Goal: Transaction & Acquisition: Purchase product/service

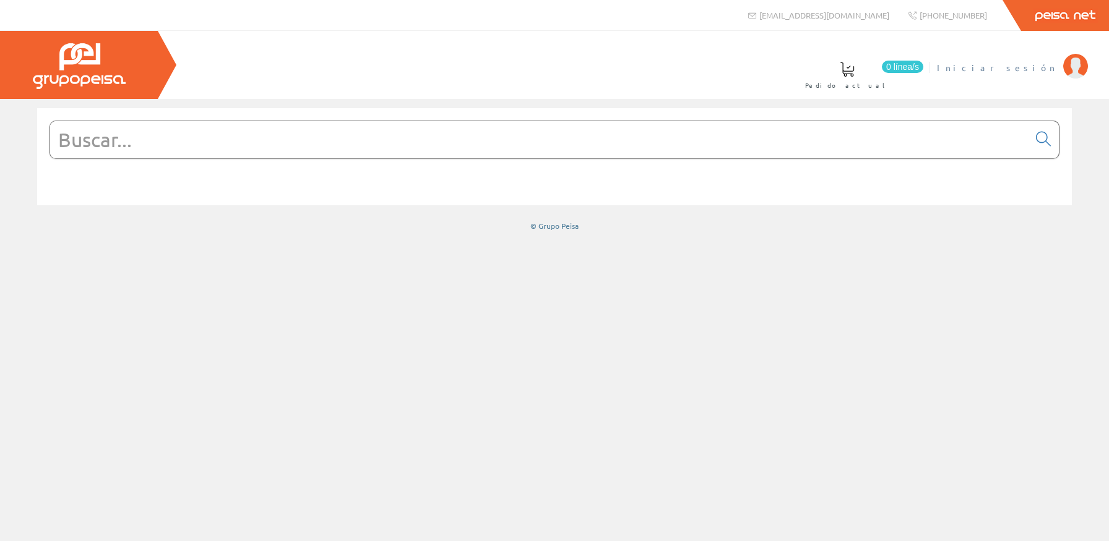
click at [1018, 74] on li "Iniciar sesión" at bounding box center [1012, 75] width 157 height 48
click at [1025, 66] on span "Iniciar sesión" at bounding box center [997, 67] width 120 height 12
click at [511, 157] on input "text" at bounding box center [539, 139] width 978 height 37
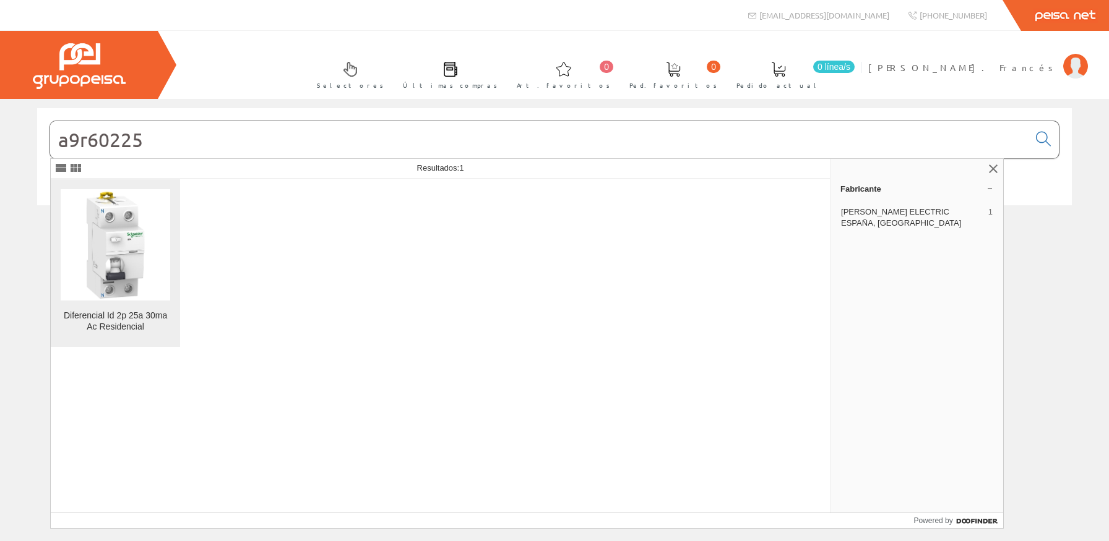
type input "a9r60225"
click at [164, 236] on img at bounding box center [116, 245] width 110 height 110
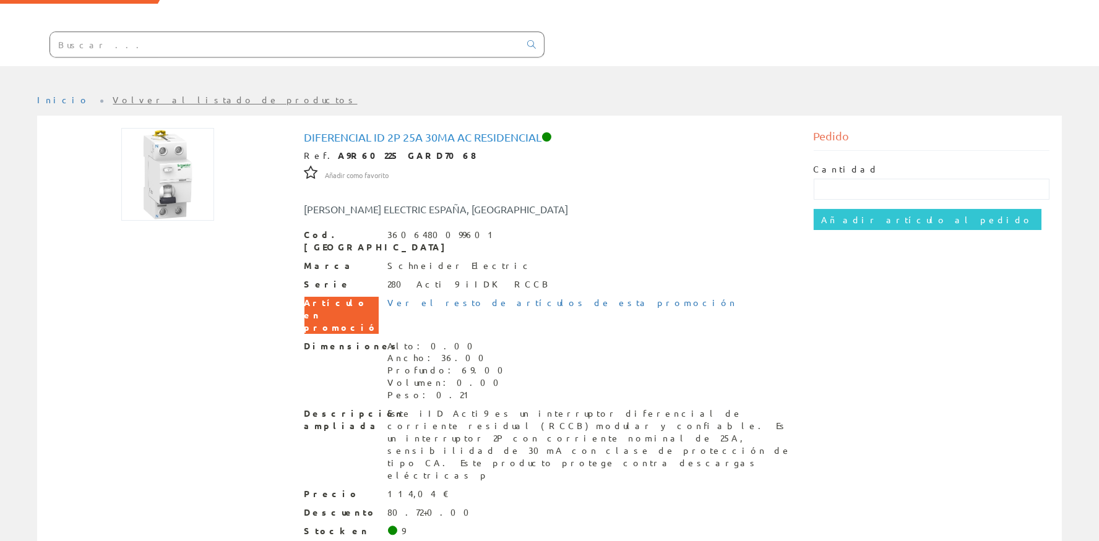
scroll to position [111, 0]
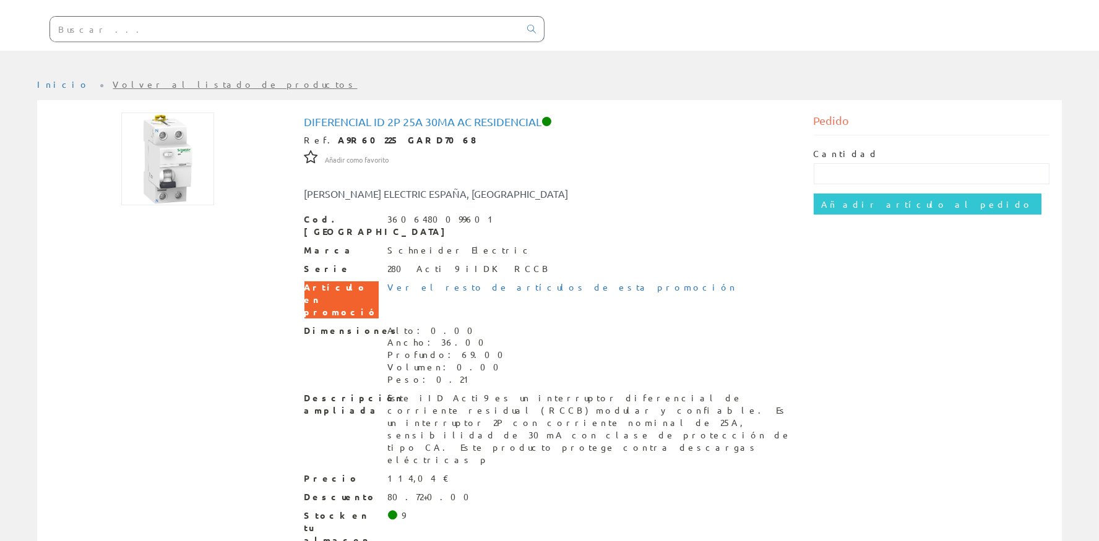
click at [837, 156] on label "Cantidad" at bounding box center [847, 154] width 66 height 12
click at [850, 169] on input "text" at bounding box center [932, 173] width 236 height 21
type input "6"
click at [850, 205] on input "Añadir artículo al pedido" at bounding box center [928, 204] width 228 height 21
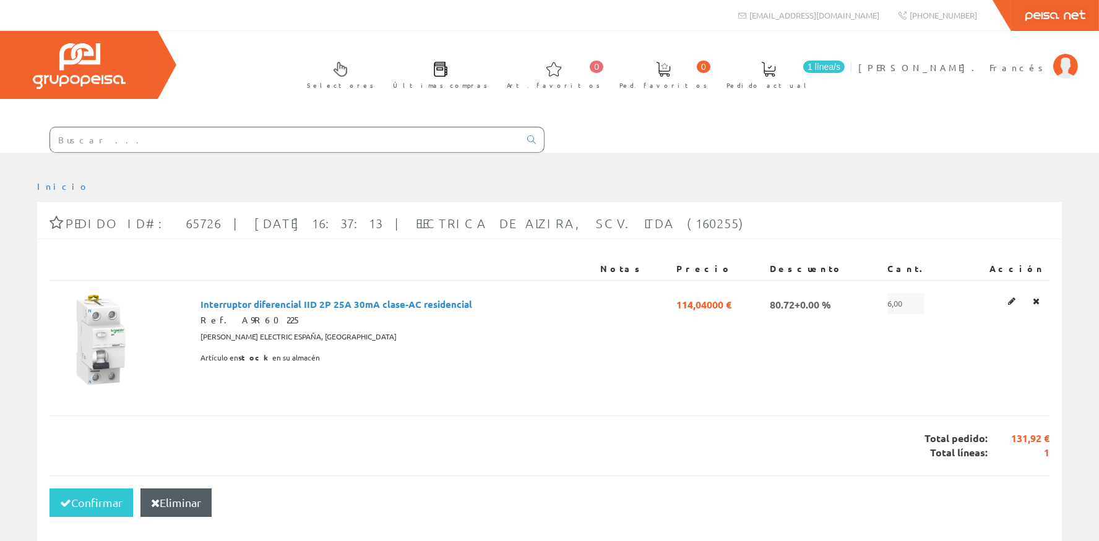
click at [85, 148] on input "text" at bounding box center [285, 139] width 470 height 25
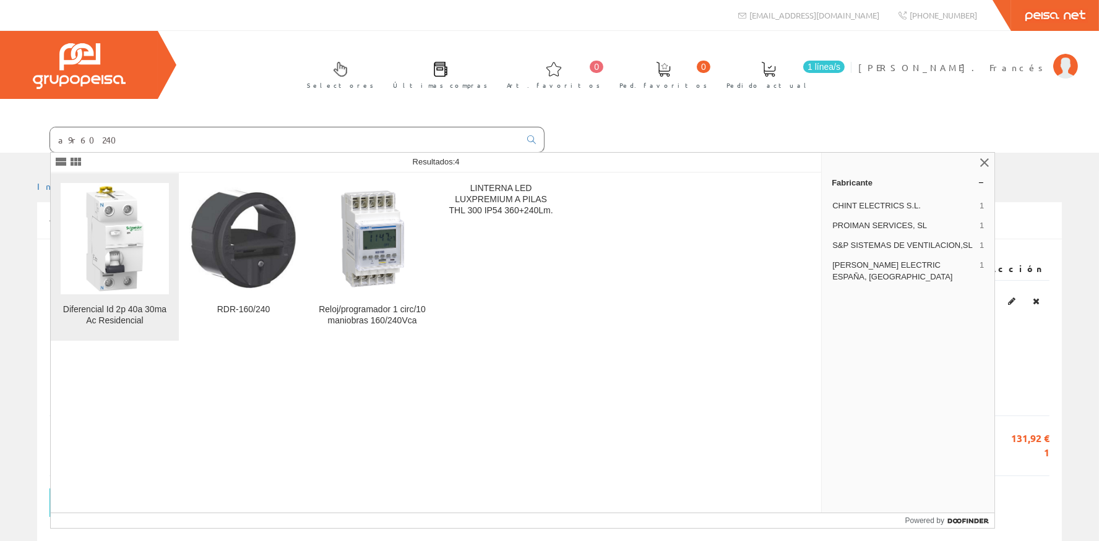
type input "a9r60240"
click at [142, 226] on img at bounding box center [115, 238] width 108 height 108
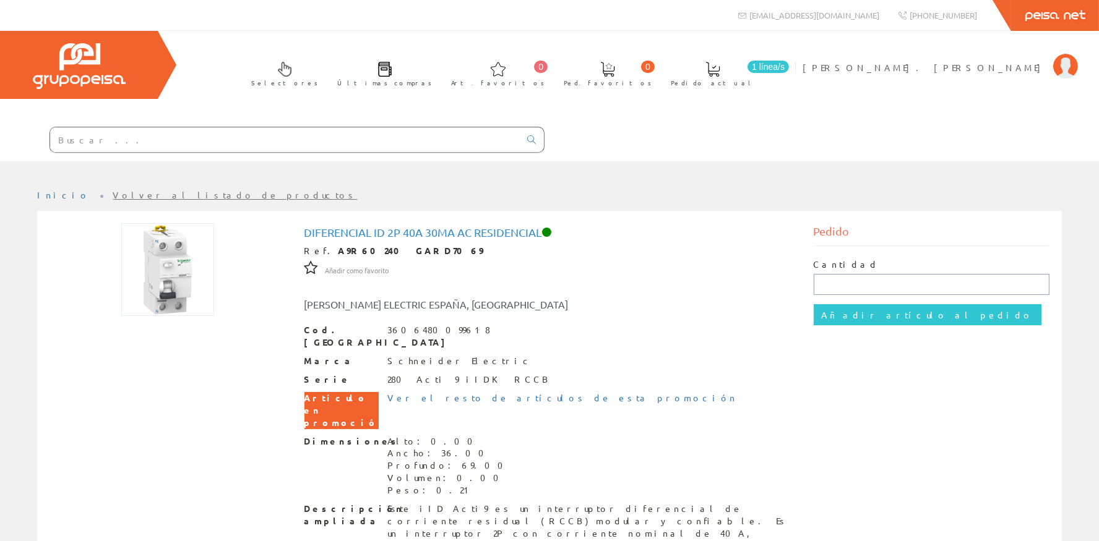
click at [866, 288] on input "text" at bounding box center [932, 284] width 236 height 21
type input "5"
type input "6"
click at [914, 321] on input "Añadir artículo al pedido" at bounding box center [928, 314] width 228 height 21
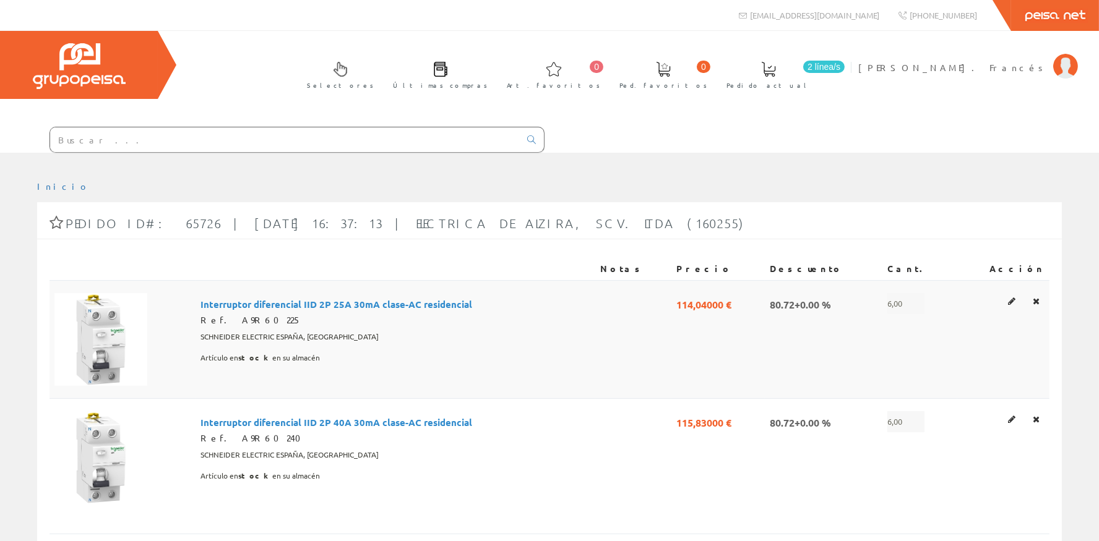
scroll to position [222, 0]
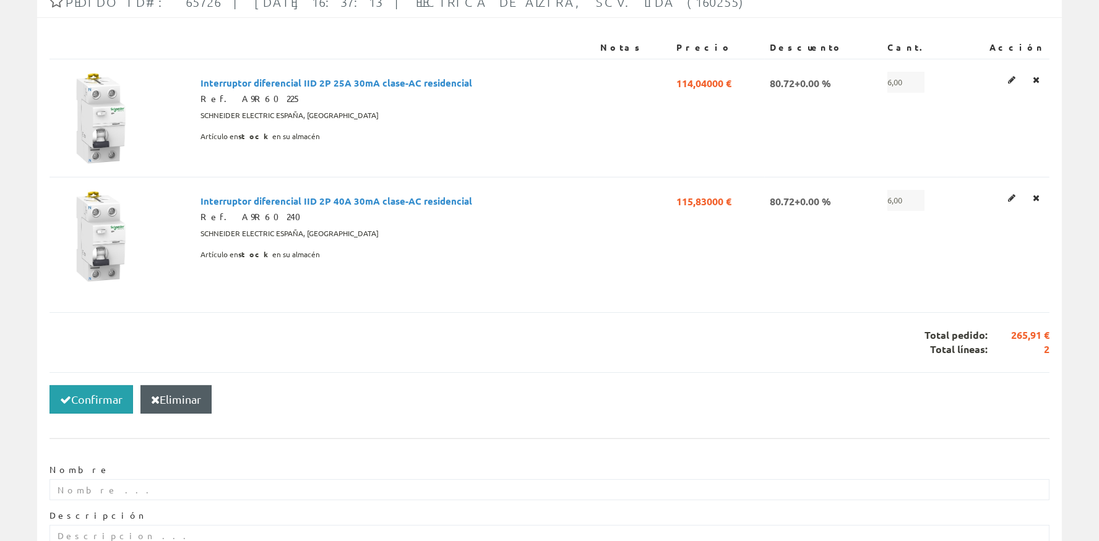
click at [98, 402] on button "Confirmar" at bounding box center [92, 400] width 84 height 28
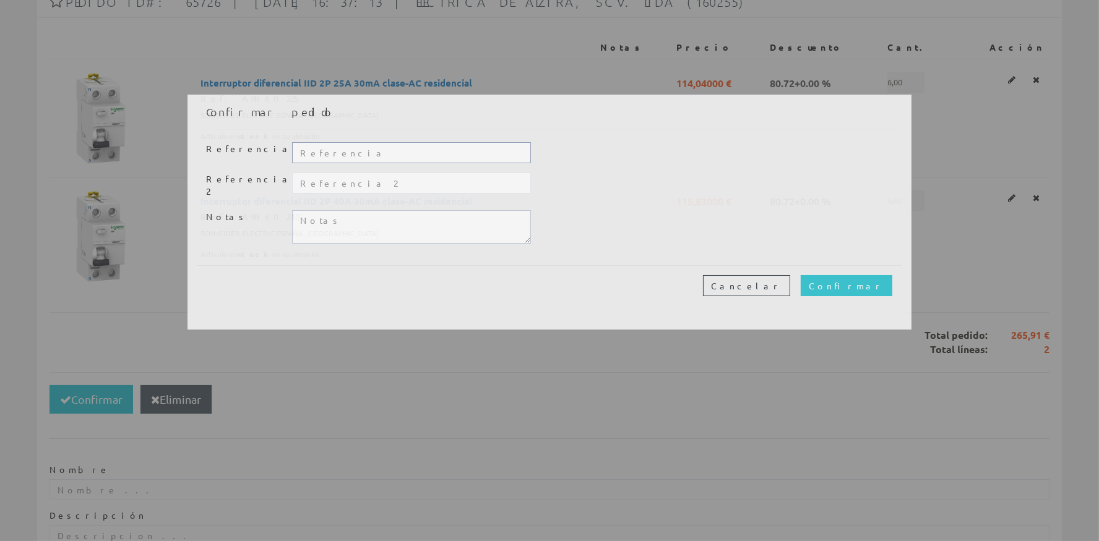
click at [342, 160] on input "text" at bounding box center [411, 152] width 239 height 21
type input "20364"
click at [878, 278] on input "Confirmar" at bounding box center [847, 285] width 92 height 21
